Goal: Navigation & Orientation: Find specific page/section

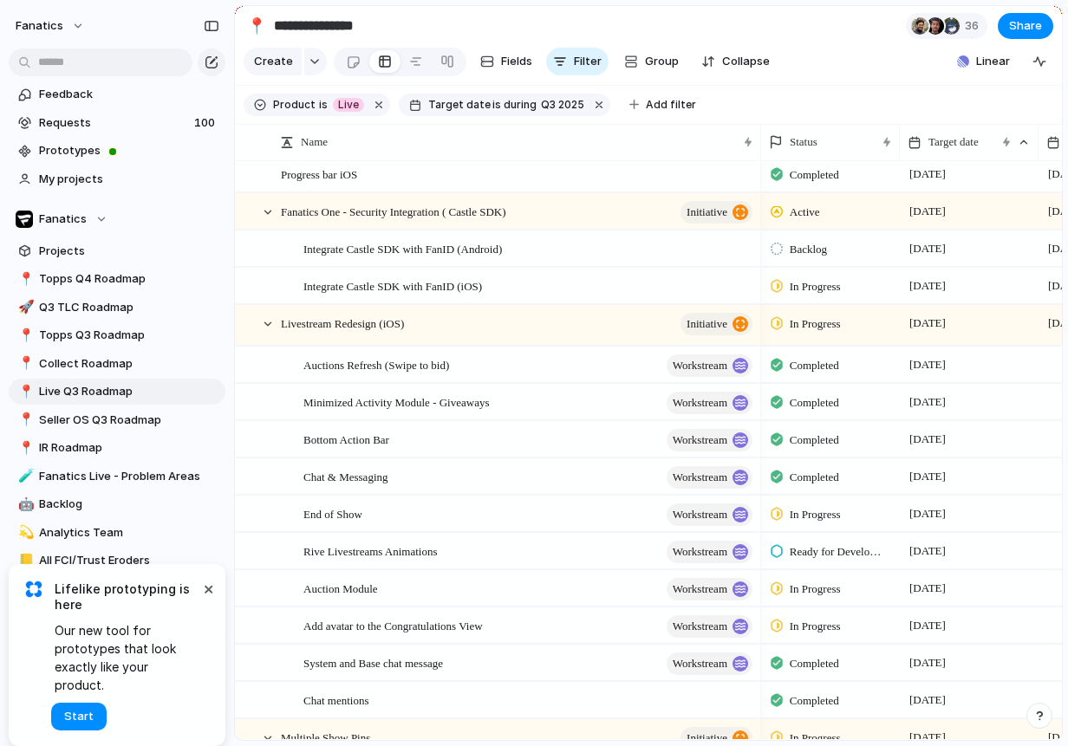
scroll to position [45, 0]
click at [353, 368] on span "Auctions Refresh (Swipe to bid)" at bounding box center [376, 363] width 146 height 20
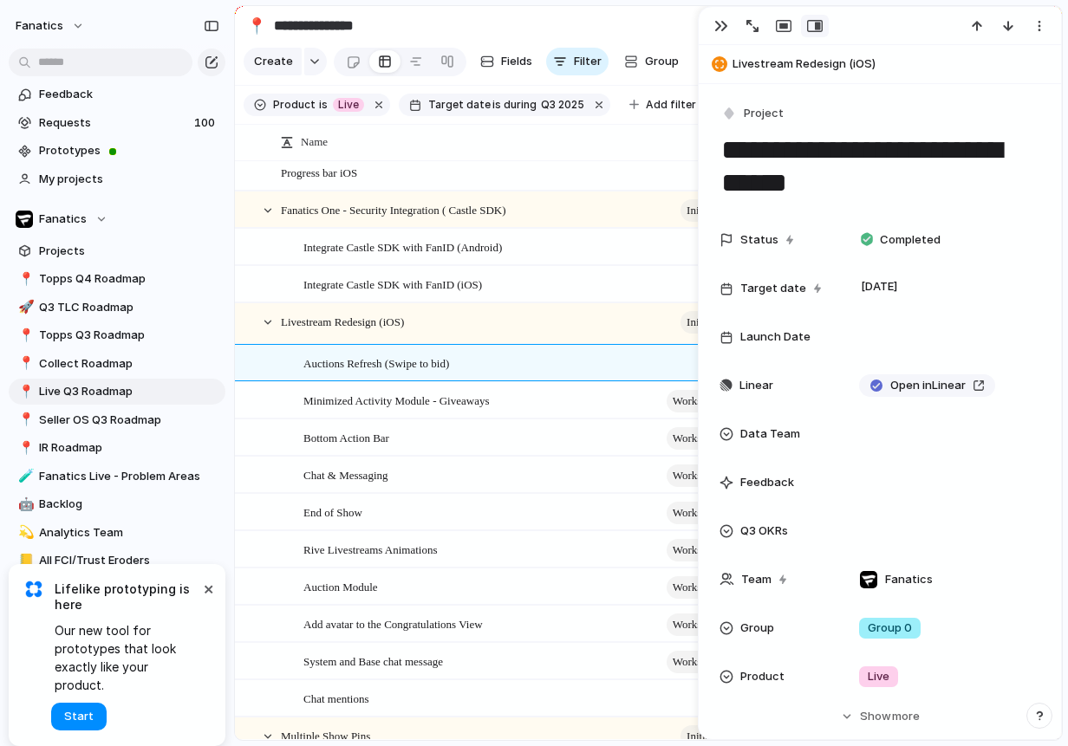
scroll to position [84, 0]
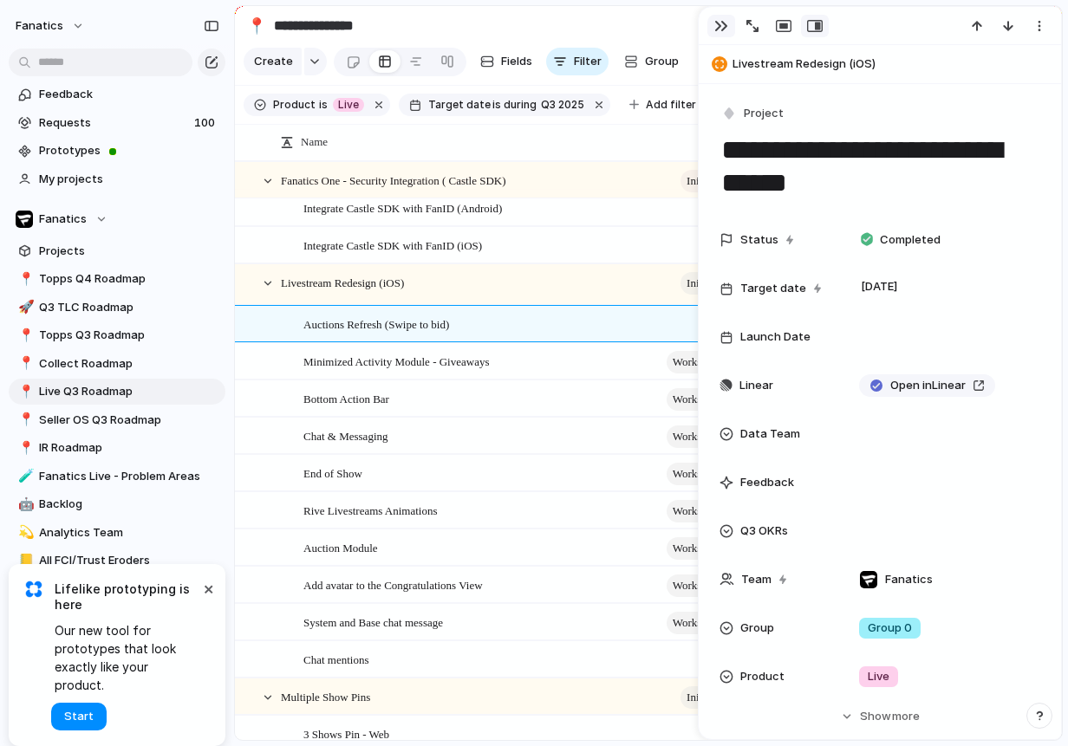
click at [716, 20] on div "button" at bounding box center [721, 26] width 14 height 14
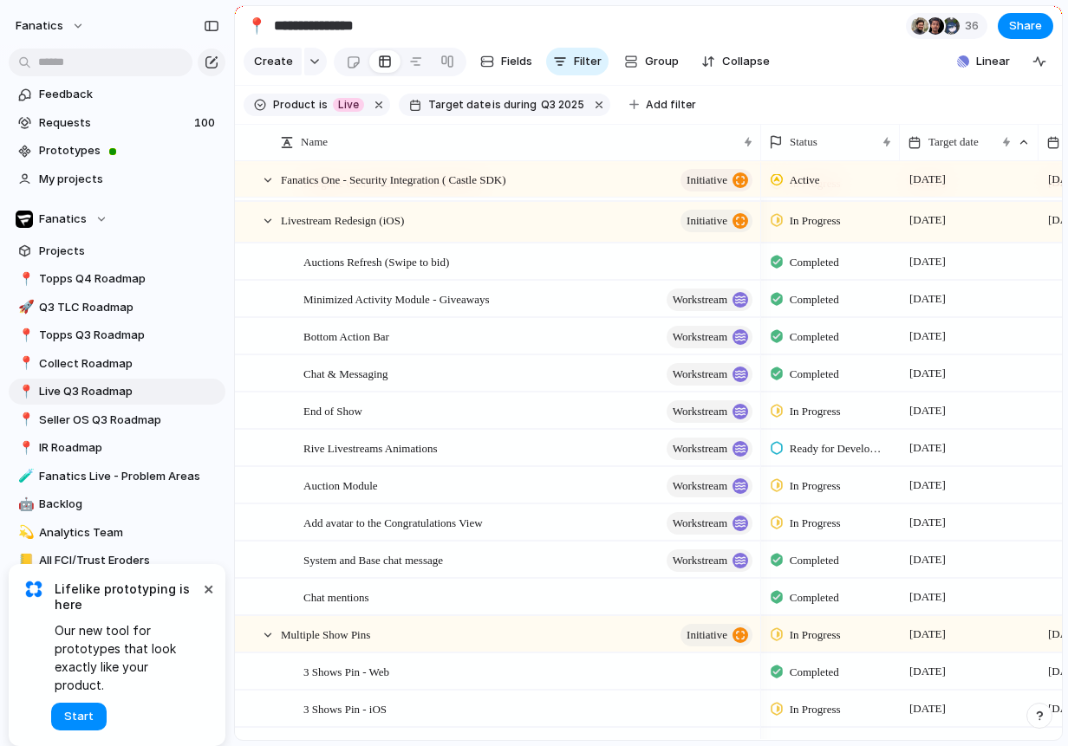
scroll to position [150, 0]
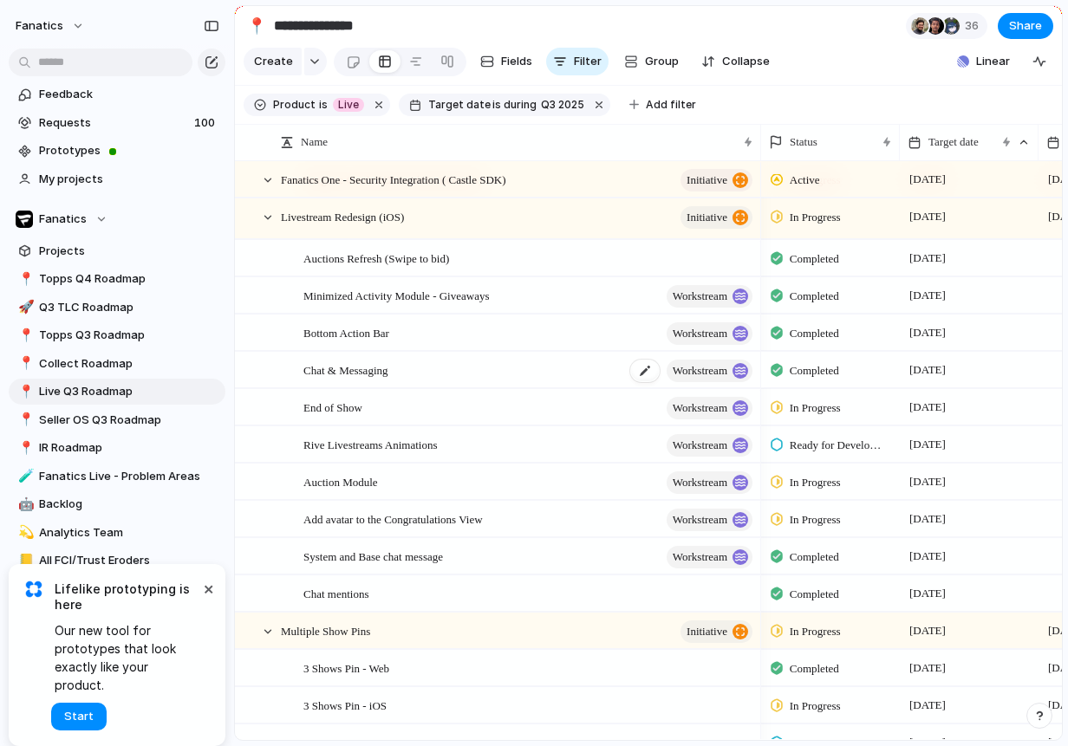
click at [388, 374] on span "Chat & Messaging" at bounding box center [345, 370] width 85 height 20
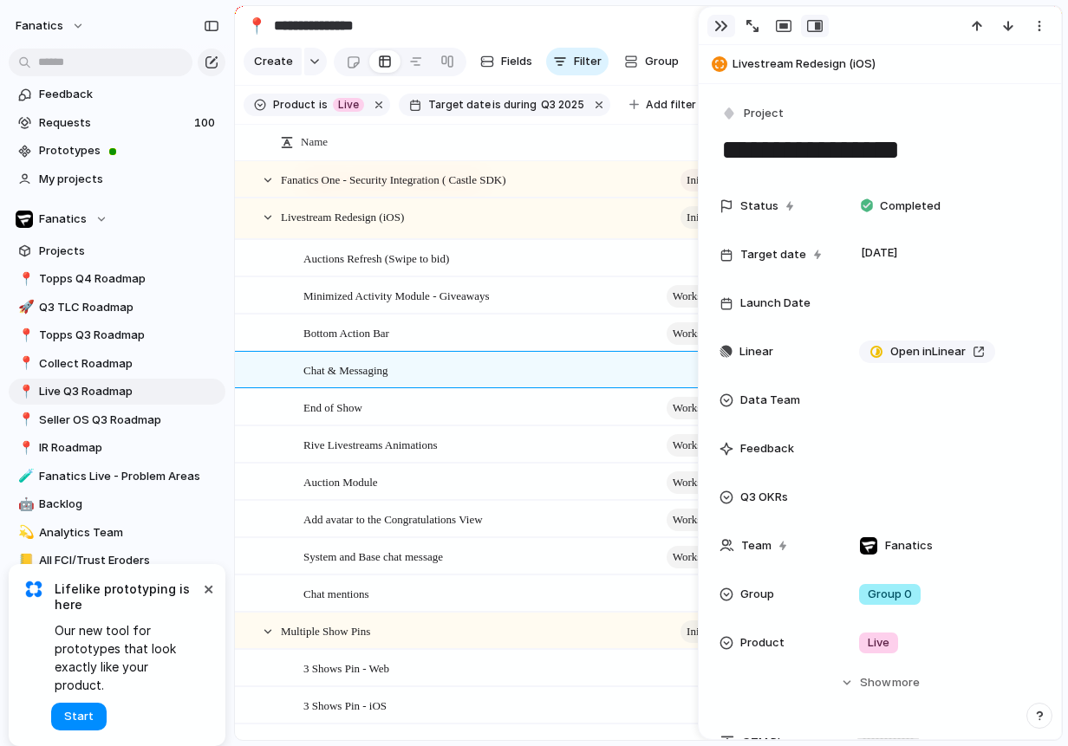
click at [709, 29] on button "button" at bounding box center [721, 26] width 28 height 23
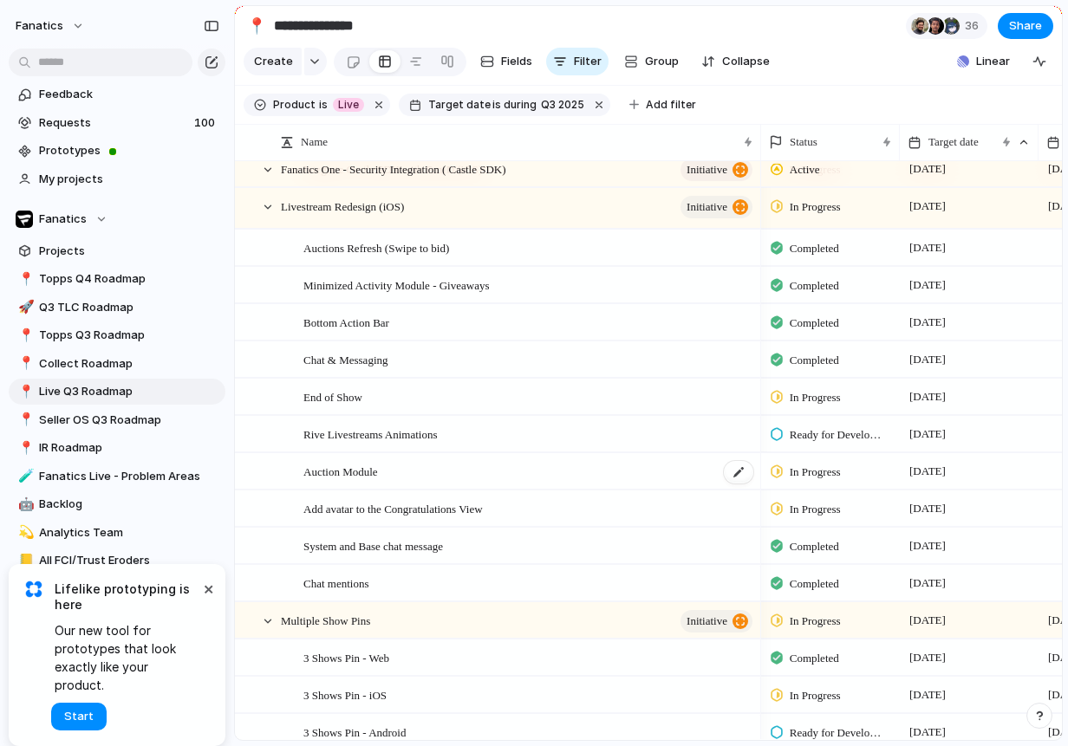
click at [417, 477] on div "Auction Module" at bounding box center [529, 472] width 452 height 36
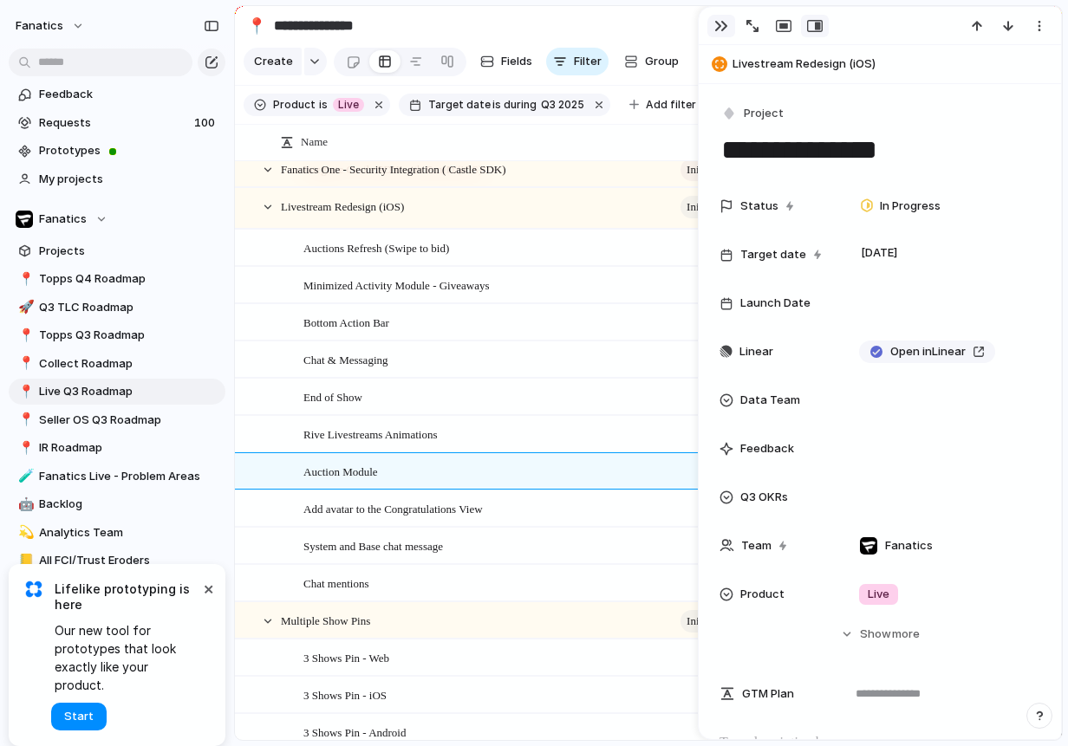
click at [720, 25] on div "button" at bounding box center [721, 26] width 14 height 14
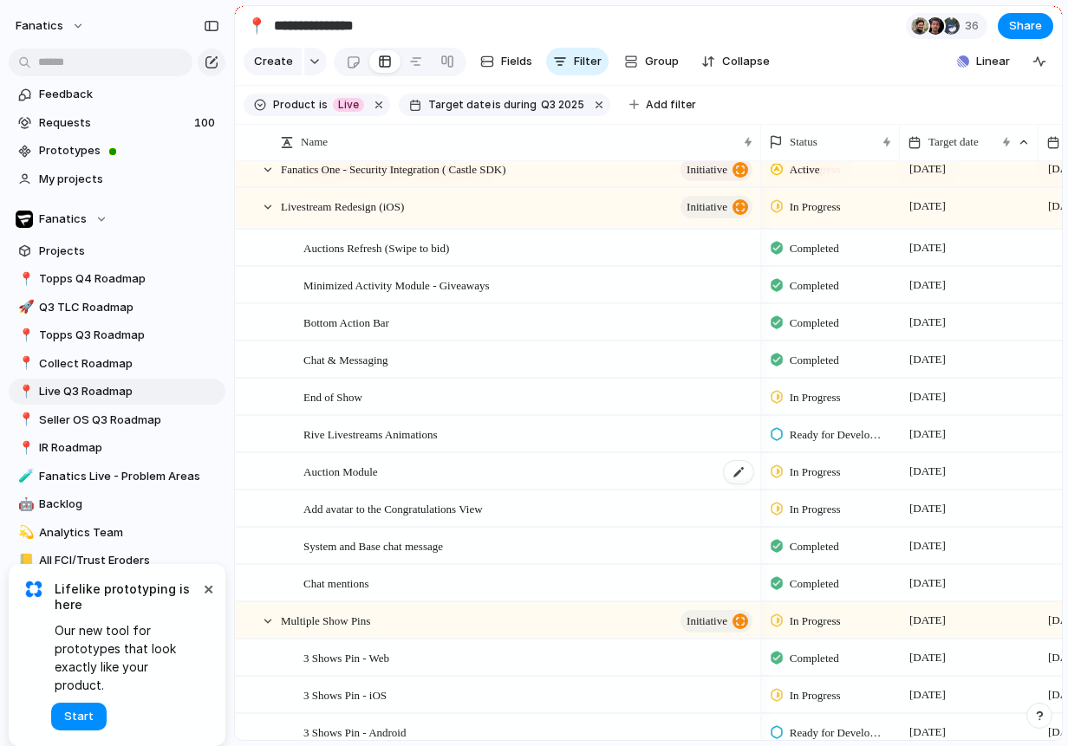
click at [350, 470] on span "Auction Module" at bounding box center [340, 471] width 75 height 20
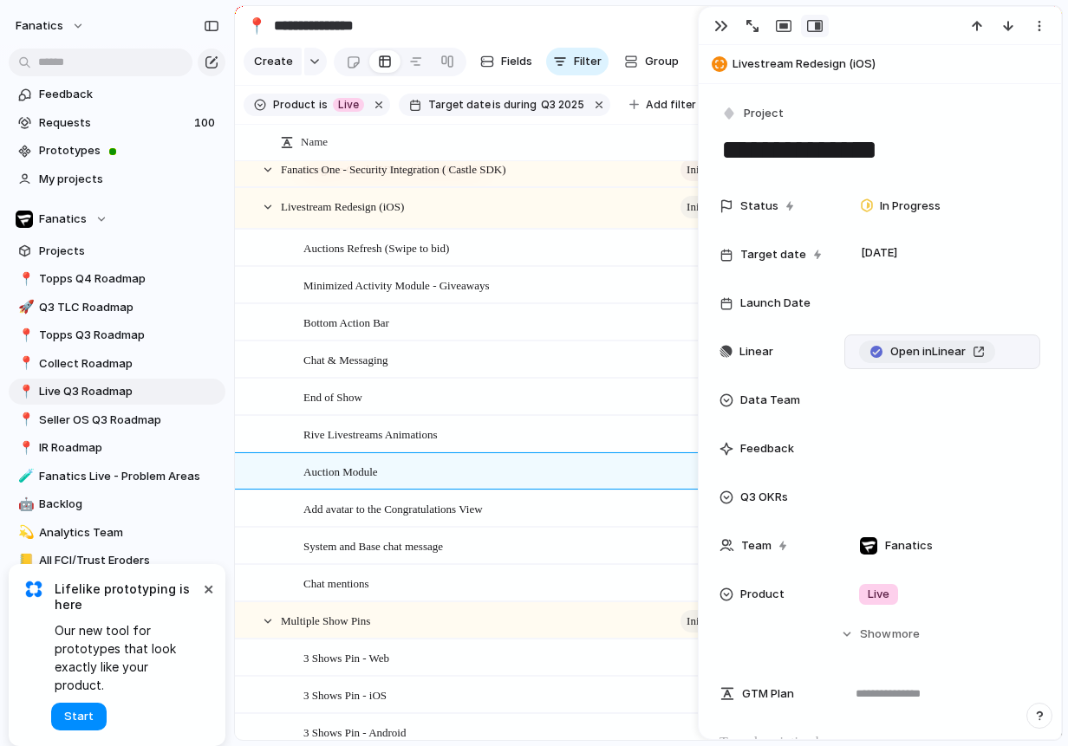
click at [914, 354] on span "Open in Linear" at bounding box center [927, 351] width 75 height 17
click at [719, 29] on div "button" at bounding box center [721, 26] width 14 height 14
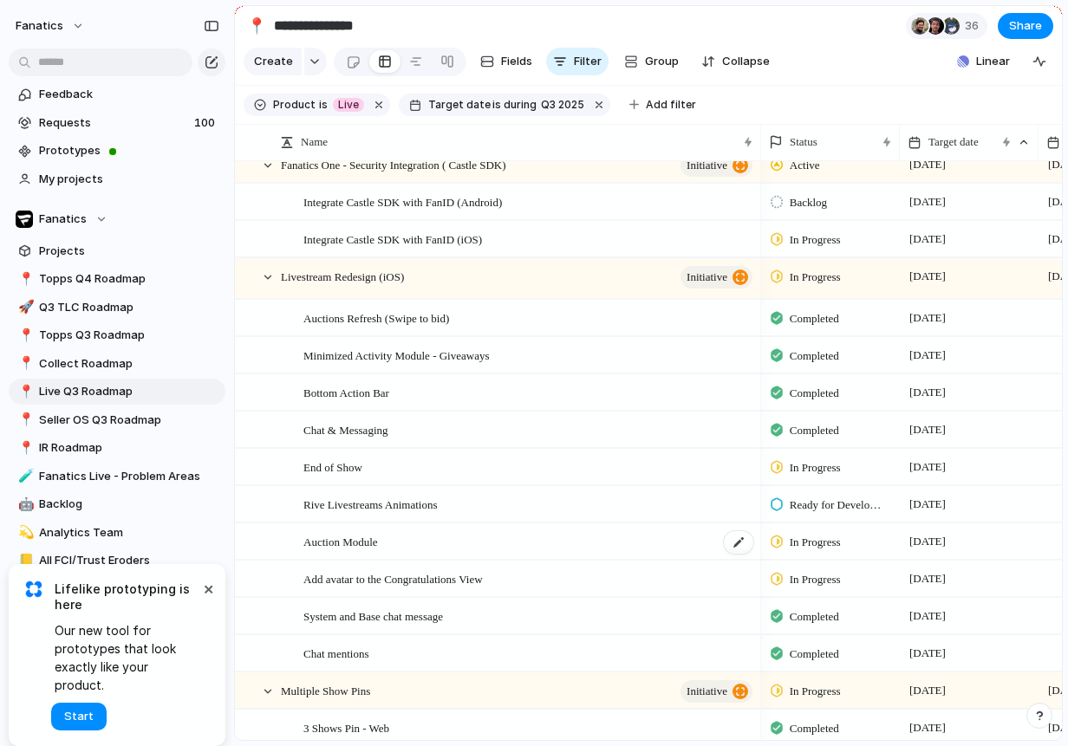
scroll to position [90, 0]
